Goal: Task Accomplishment & Management: Use online tool/utility

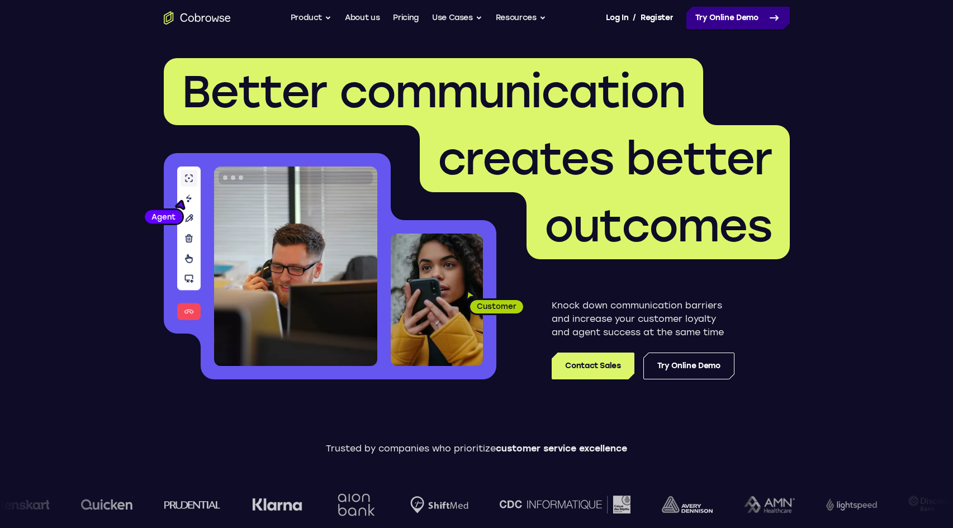
click at [737, 20] on link "Try Online Demo" at bounding box center [738, 18] width 103 height 22
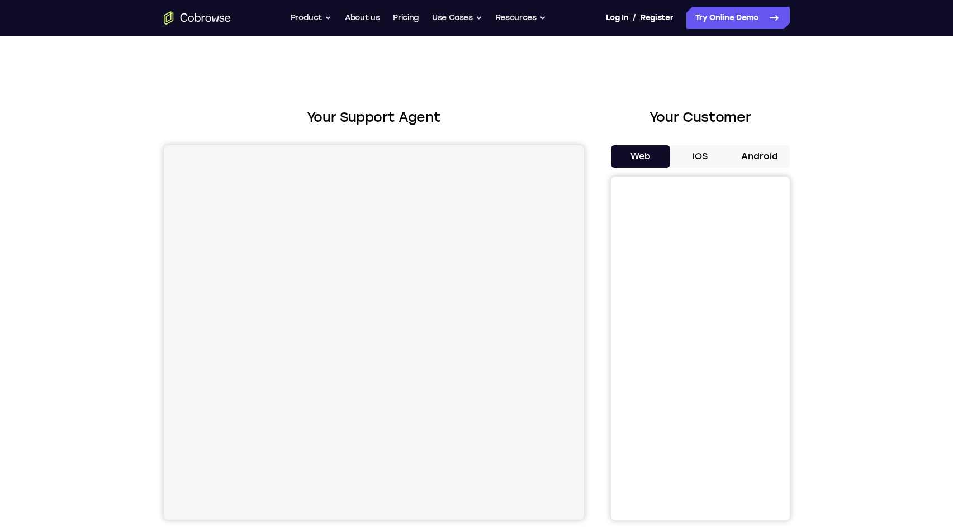
click at [755, 149] on button "Android" at bounding box center [760, 156] width 60 height 22
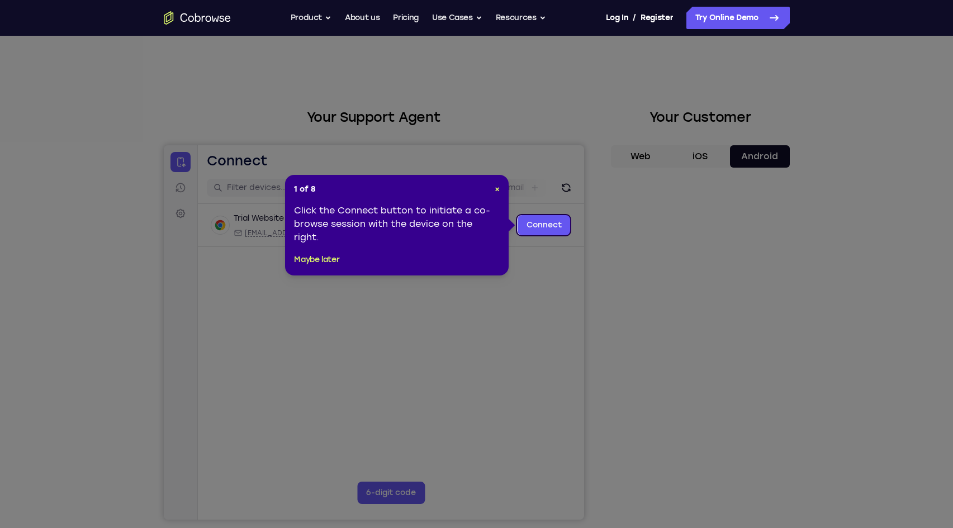
click at [493, 191] on header "1 of 8 ×" at bounding box center [397, 189] width 206 height 11
click at [495, 190] on span "×" at bounding box center [497, 190] width 5 height 10
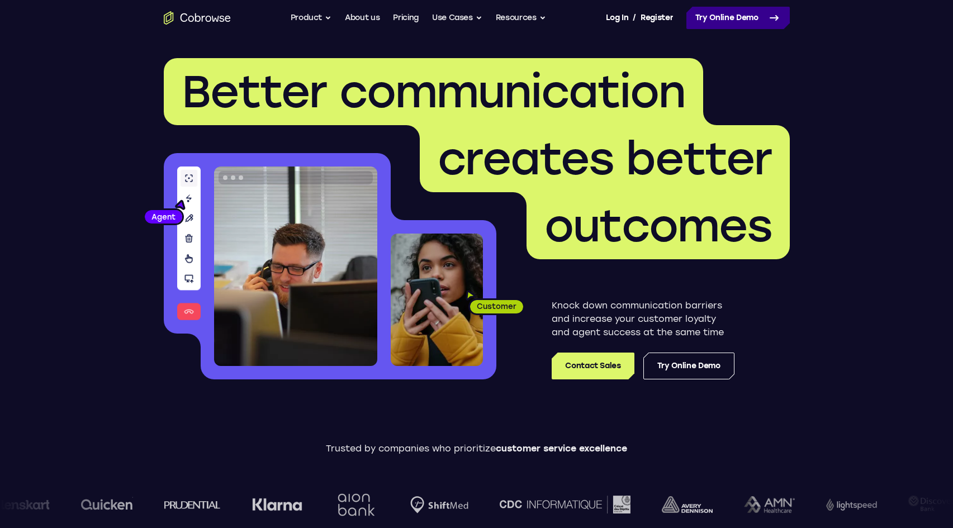
click at [735, 24] on link "Try Online Demo" at bounding box center [738, 18] width 103 height 22
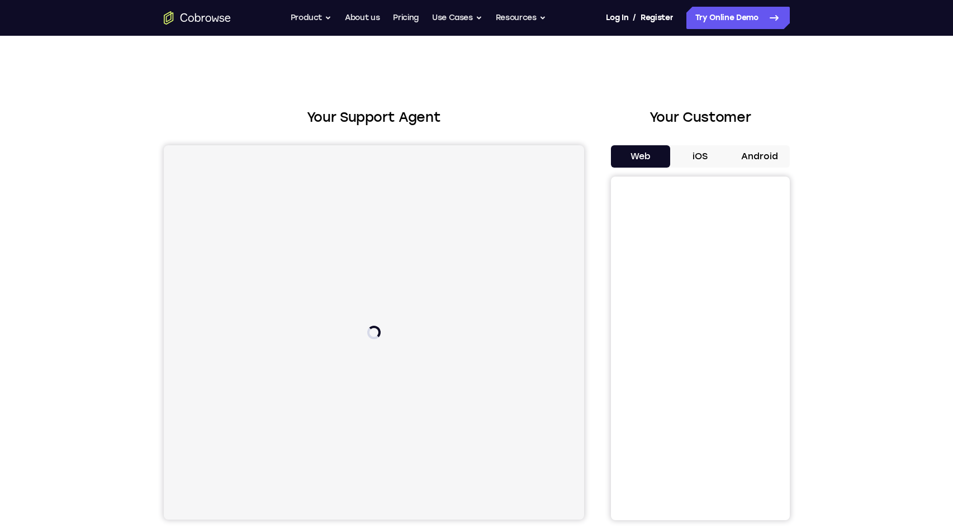
click at [757, 152] on button "Android" at bounding box center [760, 156] width 60 height 22
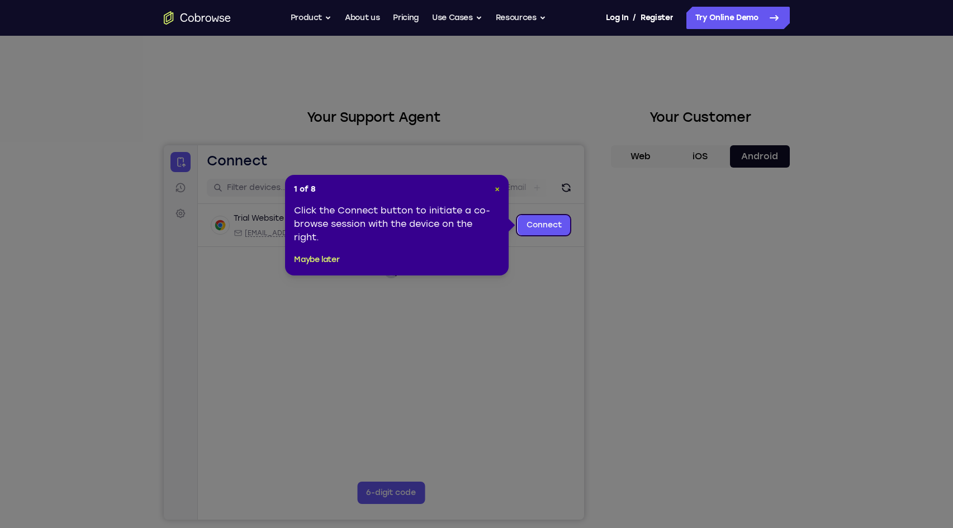
click at [495, 190] on span "×" at bounding box center [497, 190] width 5 height 10
